Goal: Go to known website: Access a specific website the user already knows

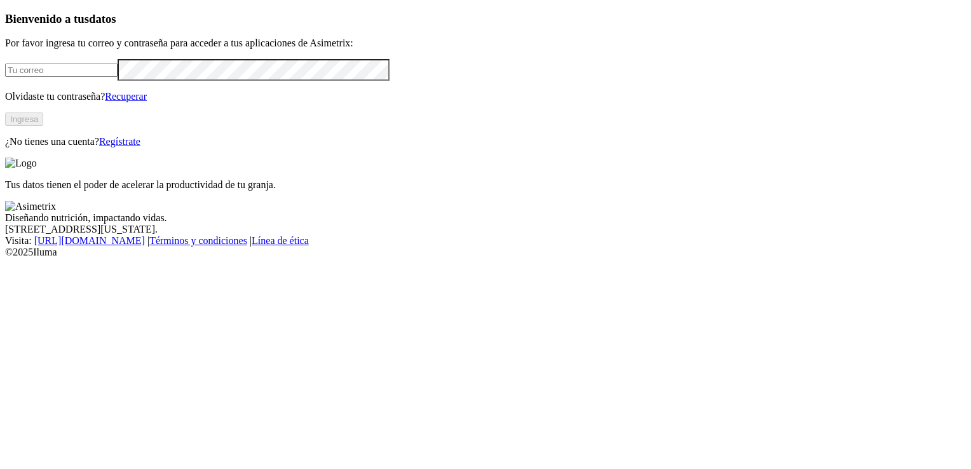
type input "[EMAIL_ADDRESS][DOMAIN_NAME]"
click at [43, 126] on button "Ingresa" at bounding box center [24, 118] width 38 height 13
